Goal: Transaction & Acquisition: Subscribe to service/newsletter

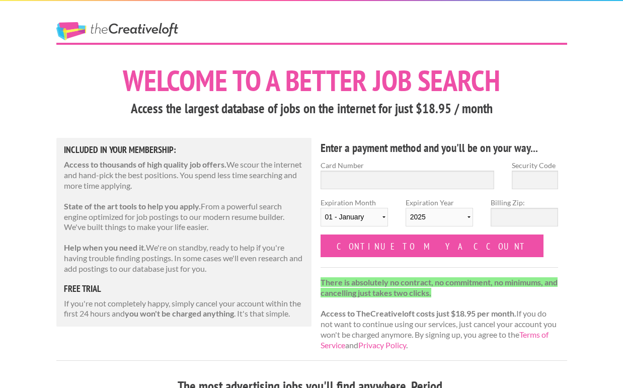
click at [123, 23] on link "The Creative Loft" at bounding box center [117, 31] width 122 height 18
click at [123, 31] on link "The Creative Loft" at bounding box center [117, 31] width 122 height 18
